Goal: Find specific page/section: Find specific page/section

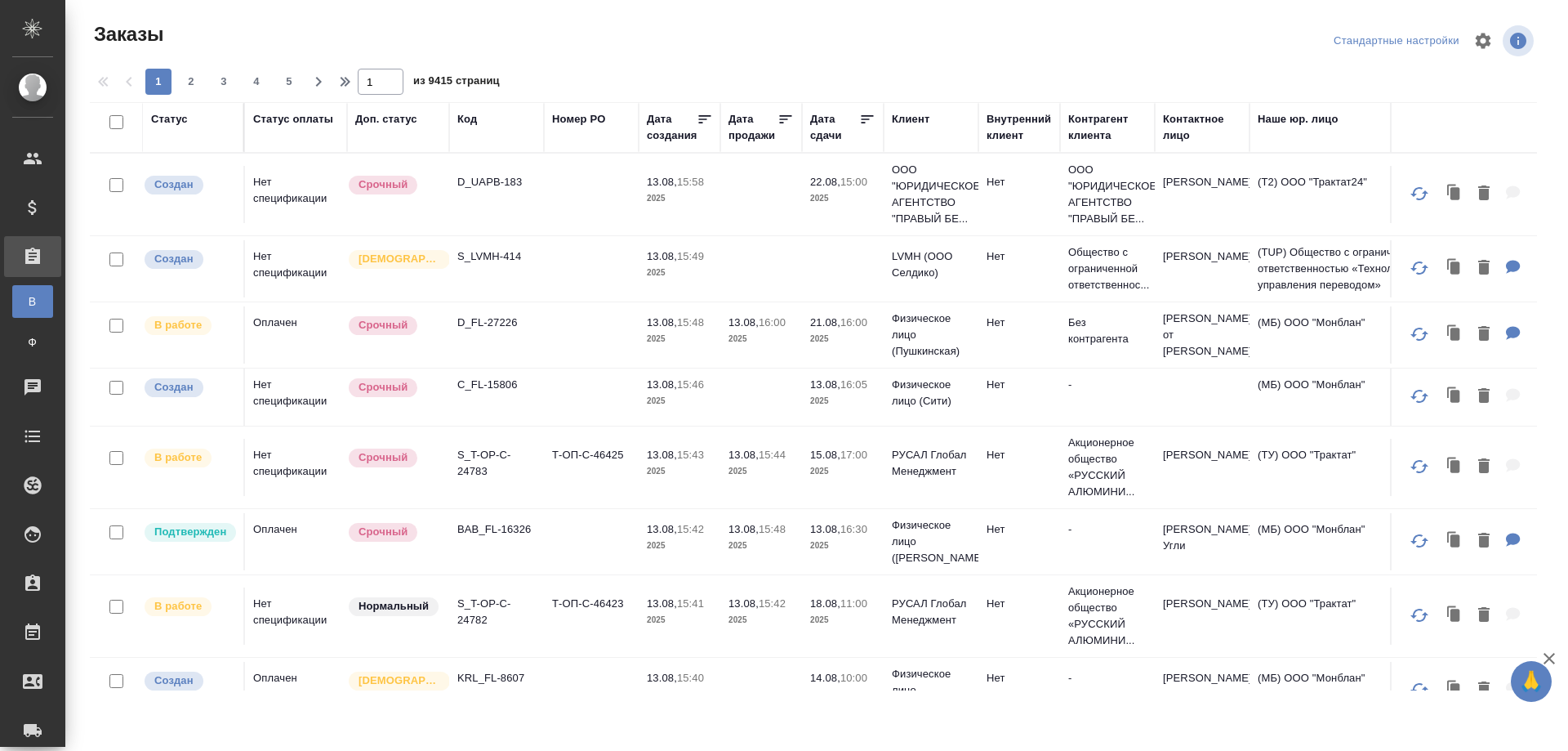
click at [474, 130] on div "Код" at bounding box center [496, 127] width 79 height 33
drag, startPoint x: 467, startPoint y: 121, endPoint x: 472, endPoint y: 138, distance: 17.7
click at [467, 121] on div "Код" at bounding box center [467, 120] width 20 height 16
click at [466, 95] on span "из 9415 страниц" at bounding box center [456, 83] width 87 height 24
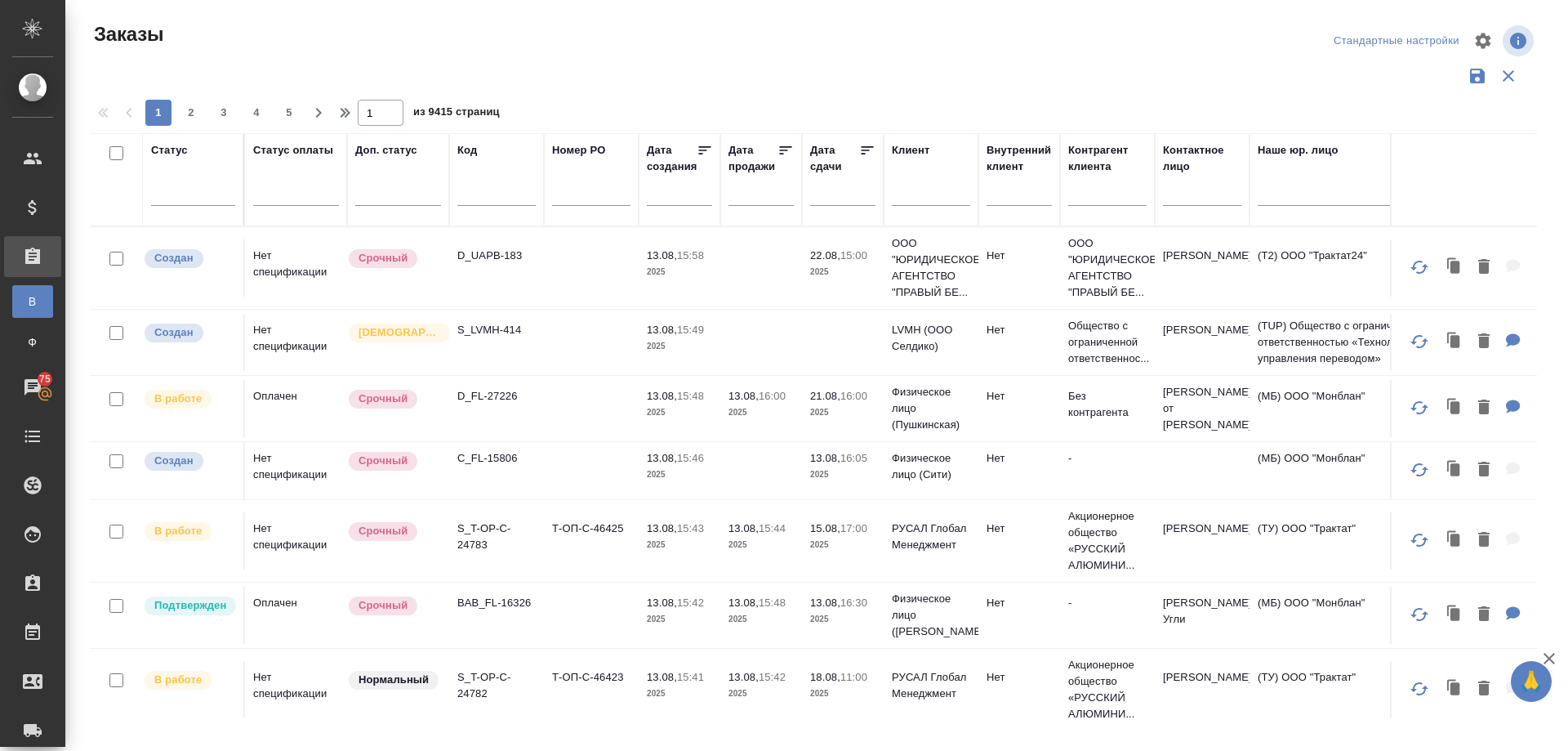
click at [467, 188] on input "text" at bounding box center [496, 195] width 79 height 21
paste input "KZH_SanofiUA-2043"
type input "KZH_SanofiUA-2043"
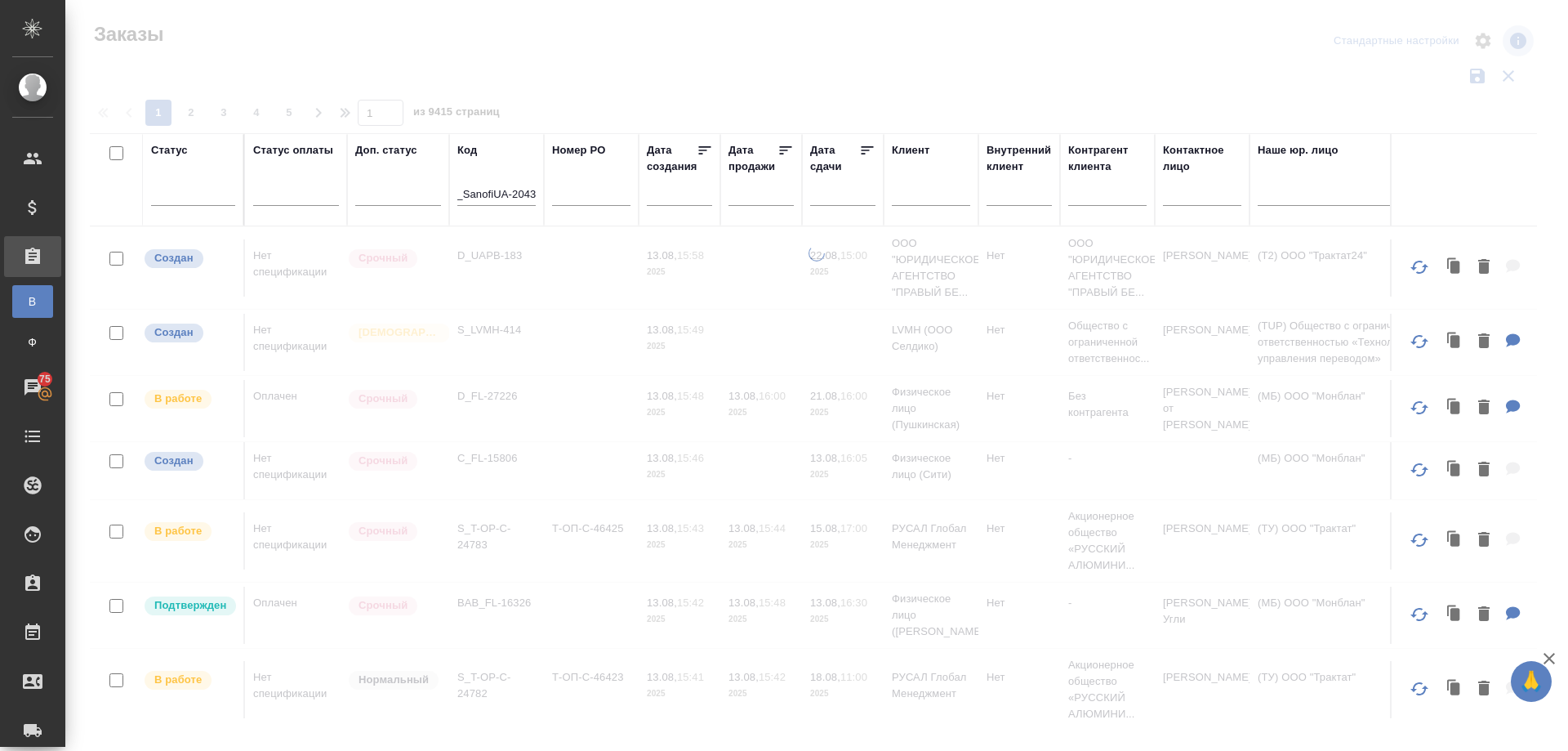
scroll to position [0, 0]
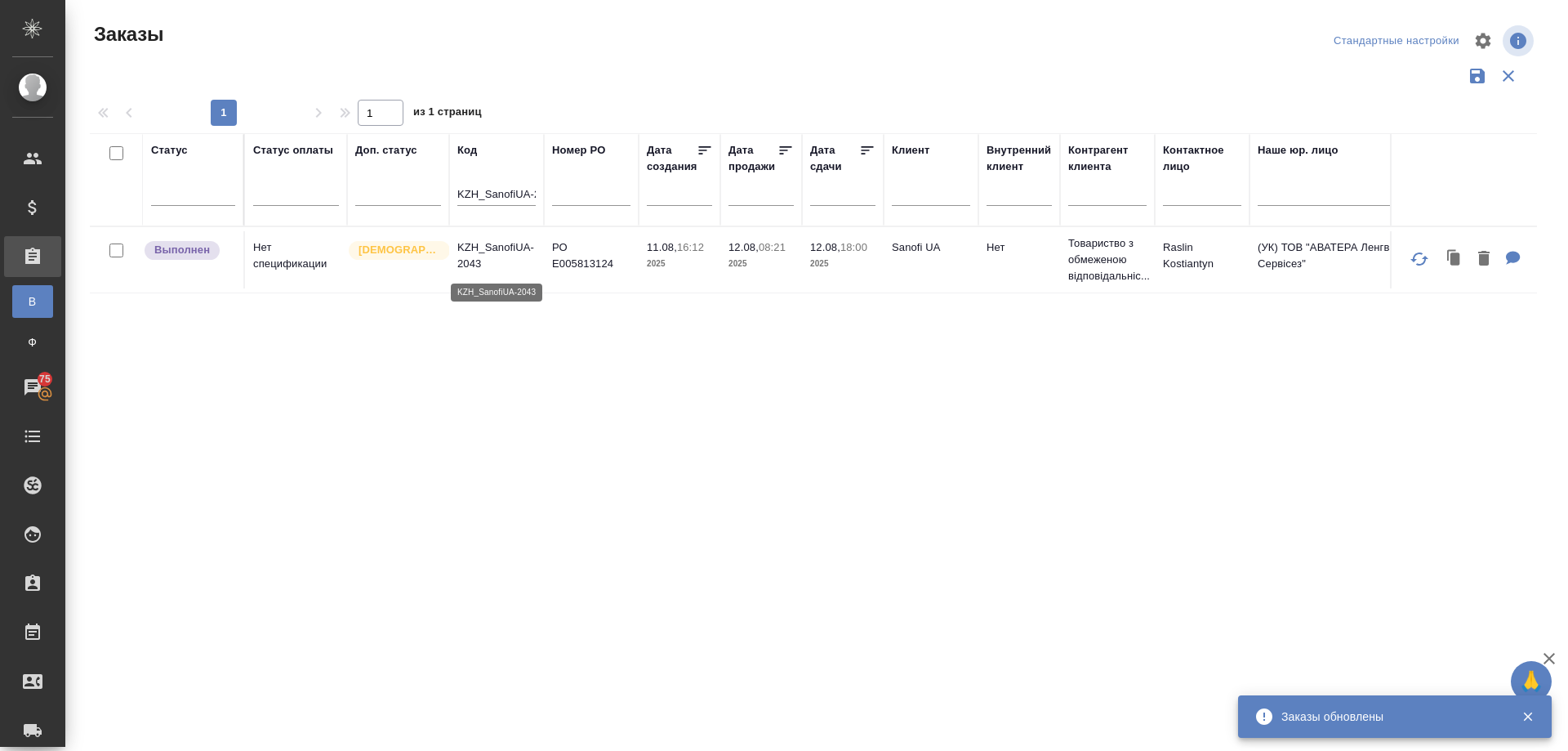
click at [484, 246] on p "KZH_SanofiUA-2043" at bounding box center [496, 255] width 79 height 33
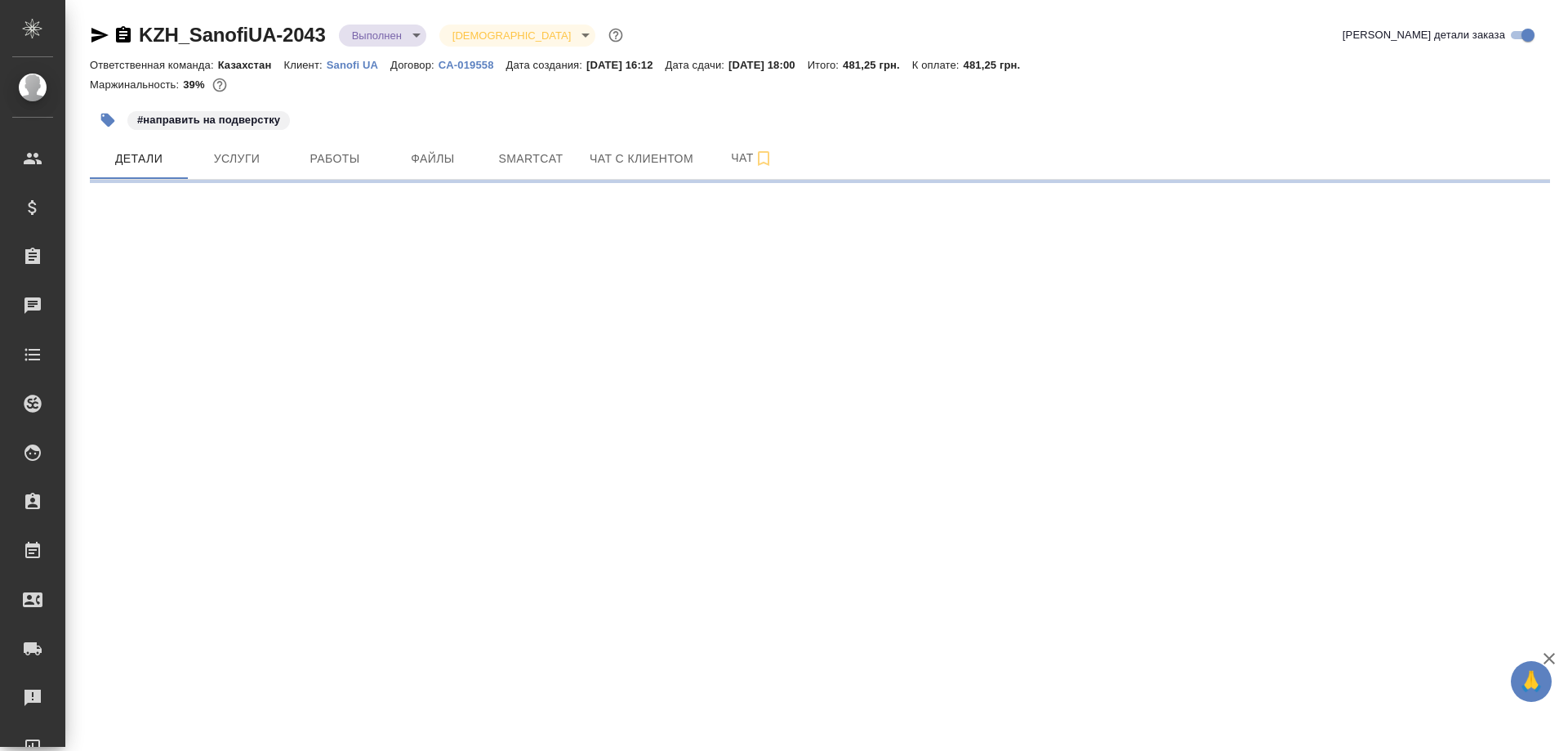
select select "RU"
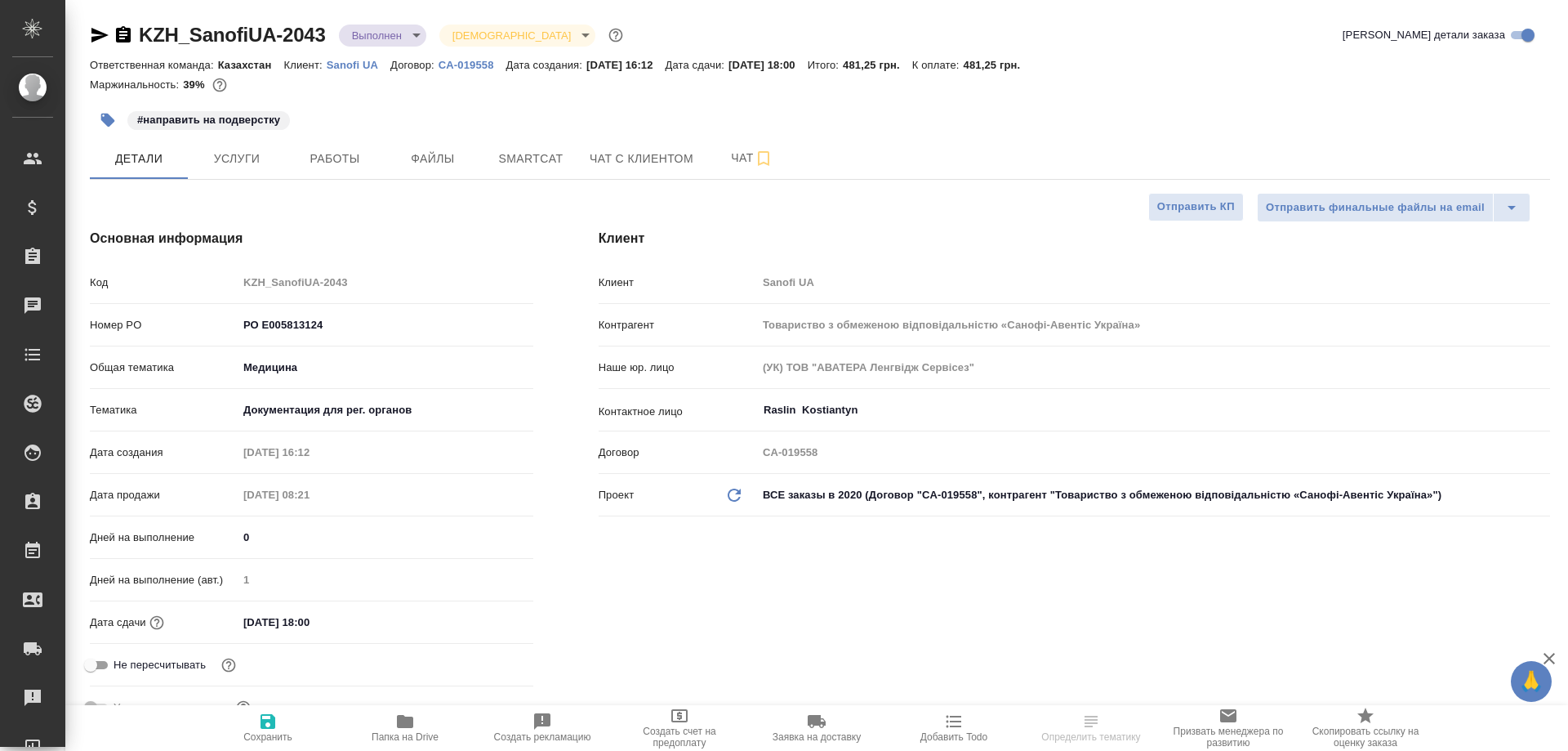
type textarea "x"
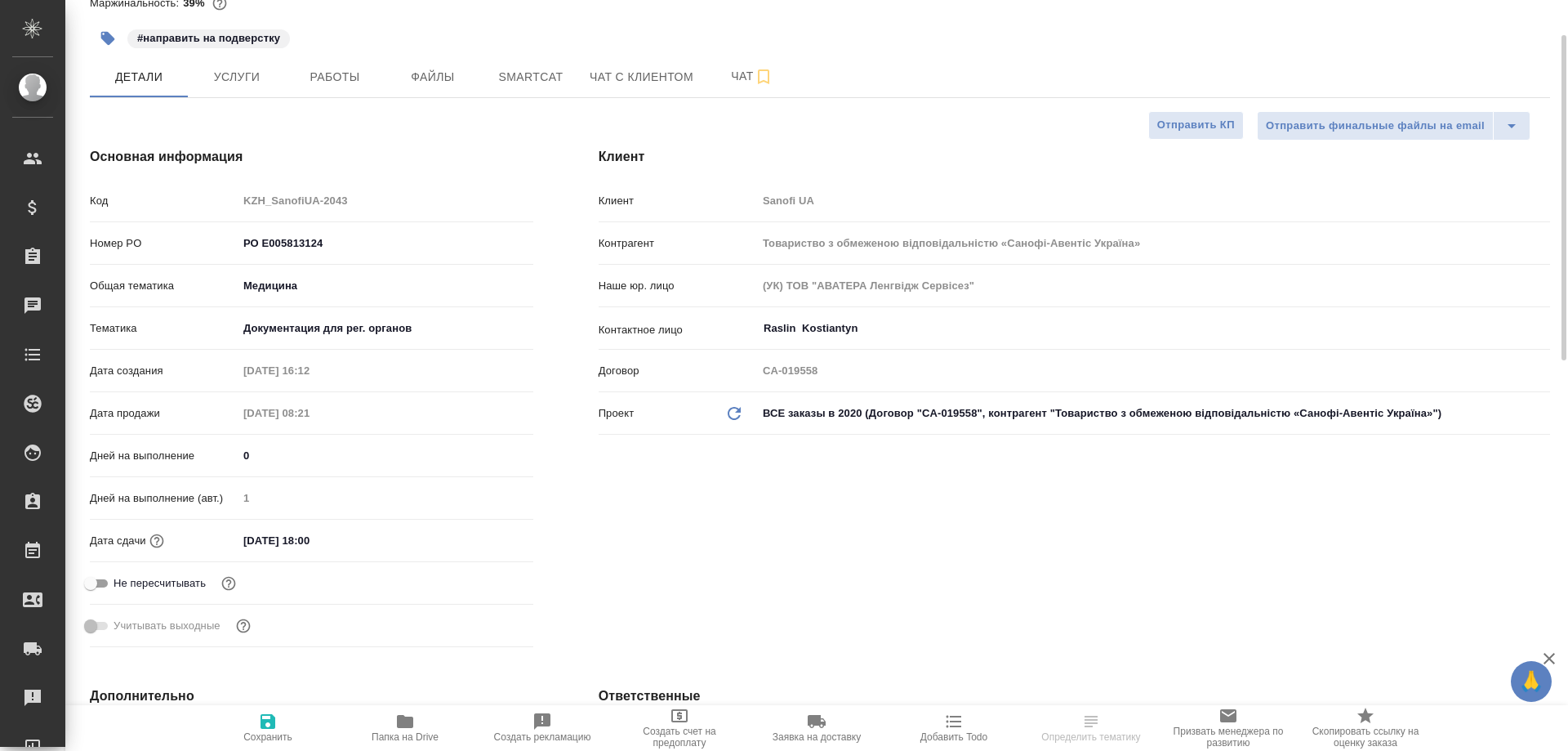
click at [402, 725] on icon "button" at bounding box center [405, 721] width 16 height 13
type textarea "x"
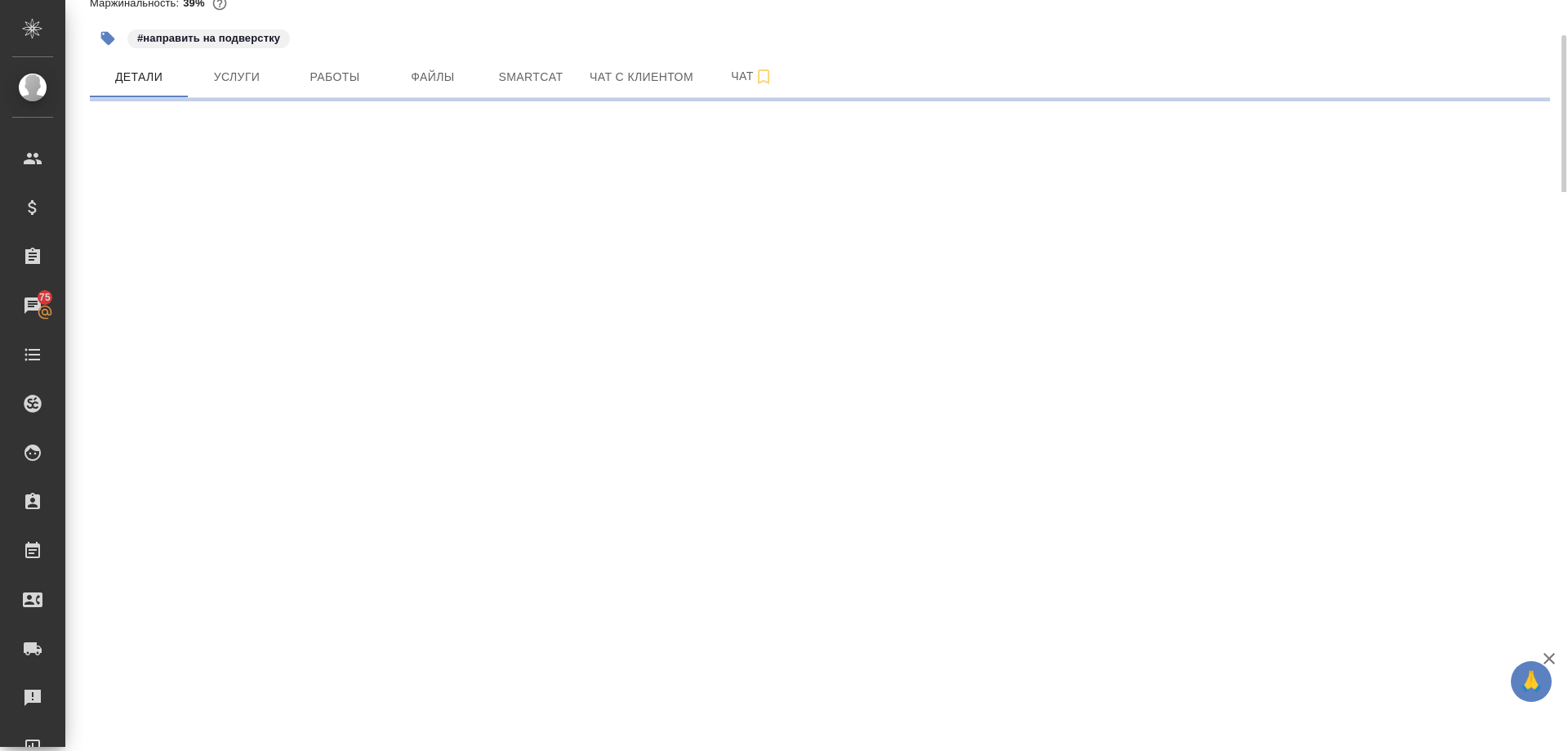
select select "RU"
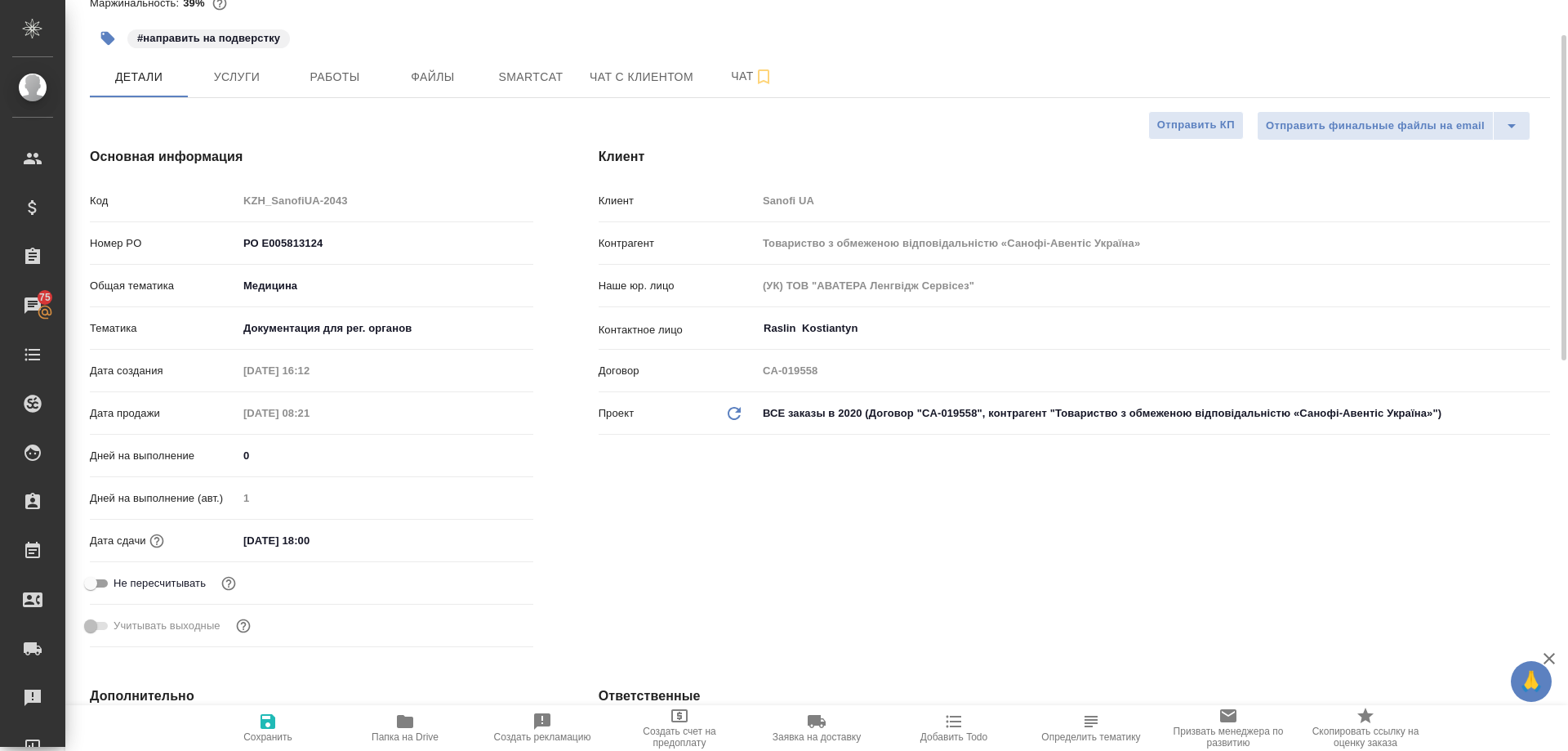
type textarea "x"
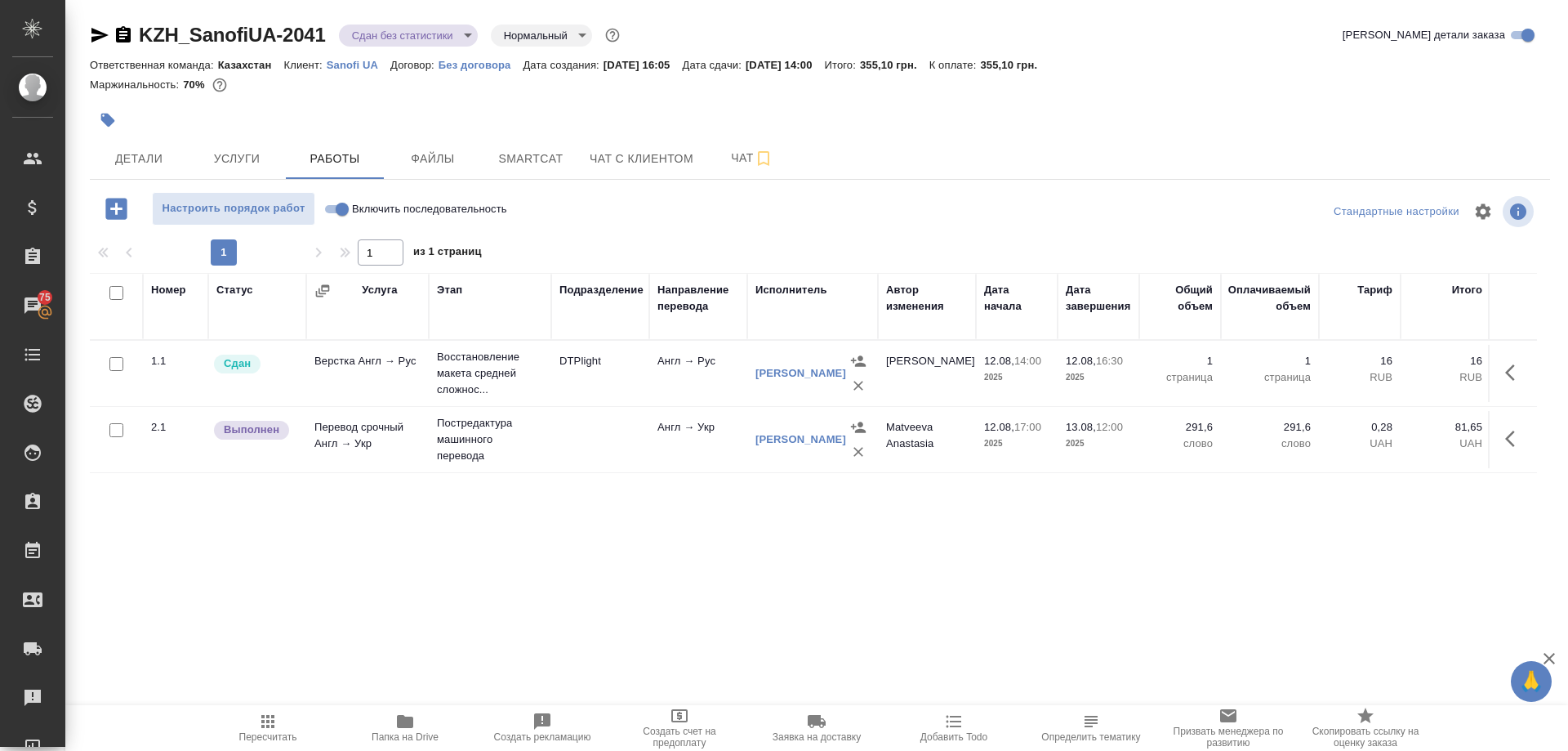
click at [408, 724] on icon "button" at bounding box center [405, 721] width 16 height 13
